Goal: Transaction & Acquisition: Purchase product/service

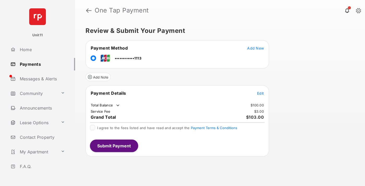
click at [260, 93] on span "Edit" at bounding box center [260, 93] width 7 height 4
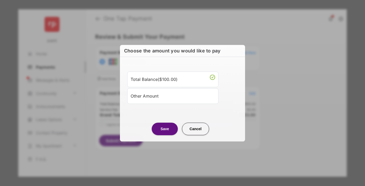
click at [173, 96] on div "Other Amount" at bounding box center [173, 96] width 84 height 9
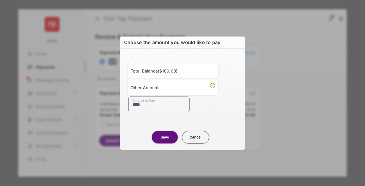
type input "****"
click at [165, 137] on button "Save" at bounding box center [165, 137] width 26 height 13
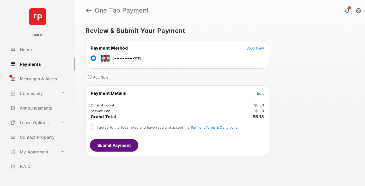
click at [260, 93] on span "Edit" at bounding box center [260, 93] width 7 height 4
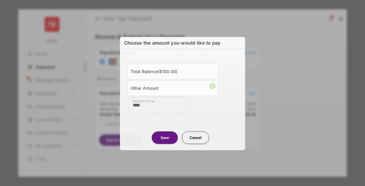
click at [165, 137] on button "Save" at bounding box center [165, 137] width 26 height 13
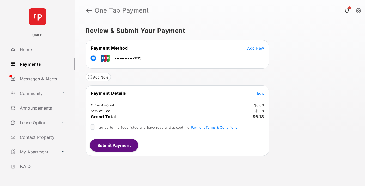
click at [114, 145] on button "Submit Payment" at bounding box center [114, 145] width 48 height 13
